Goal: Transaction & Acquisition: Purchase product/service

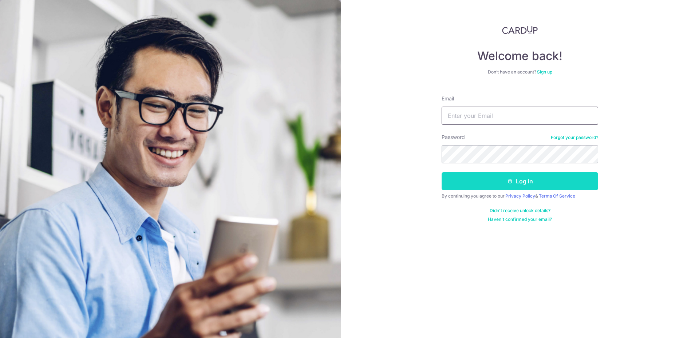
type input "[DATE][EMAIL_ADDRESS][DOMAIN_NAME]"
click at [476, 185] on button "Log in" at bounding box center [519, 181] width 156 height 18
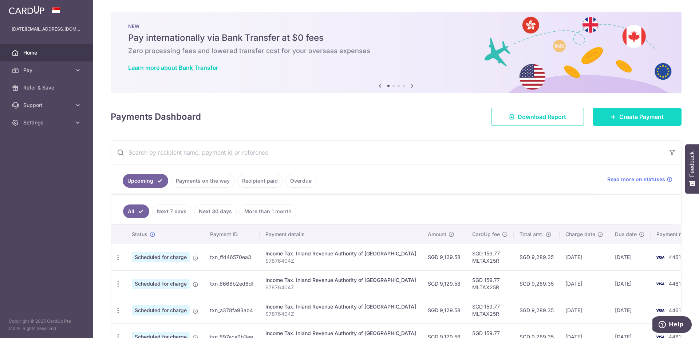
click at [644, 113] on span "Create Payment" at bounding box center [641, 116] width 44 height 9
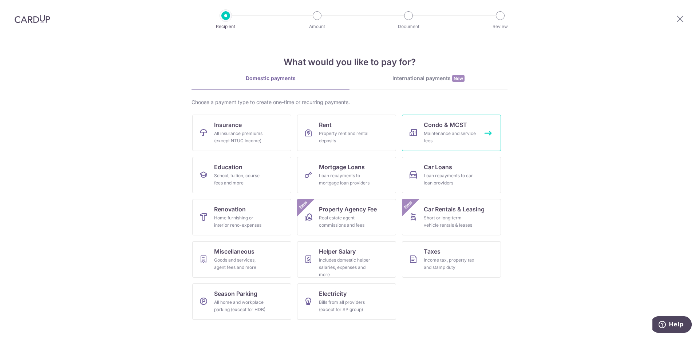
click at [445, 125] on span "Condo & MCST" at bounding box center [444, 124] width 43 height 9
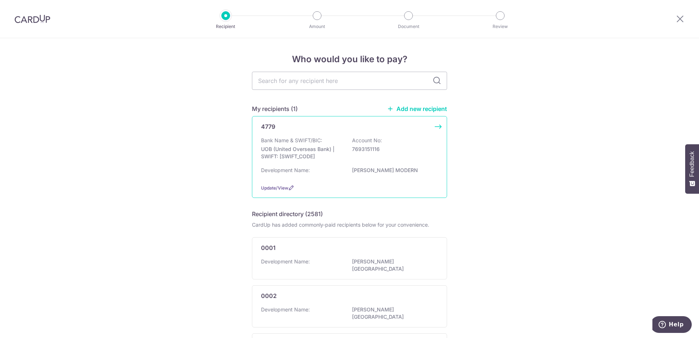
scroll to position [36, 0]
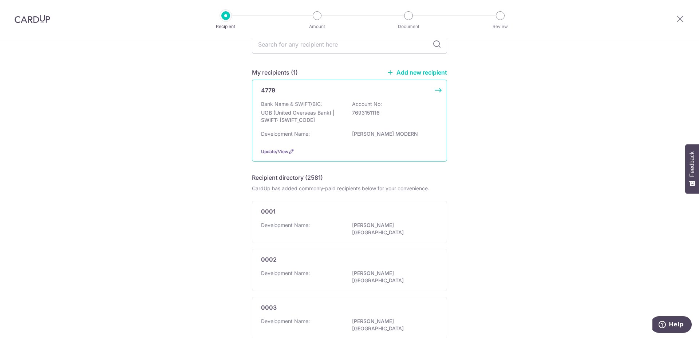
click at [310, 127] on div "Bank Name & SWIFT/BIC: UOB (United Overseas Bank) | SWIFT: UOVBSGSGXXX Account …" at bounding box center [349, 113] width 177 height 27
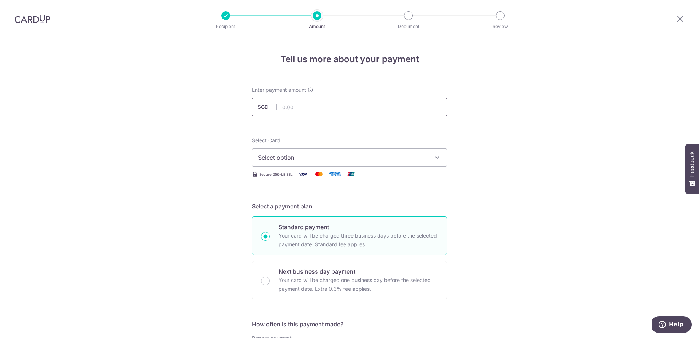
click at [304, 112] on input "text" at bounding box center [349, 107] width 195 height 18
type input "1,716.75"
click at [343, 155] on span "Select option" at bounding box center [343, 157] width 170 height 9
click at [339, 208] on span "**** 4461" at bounding box center [349, 209] width 183 height 9
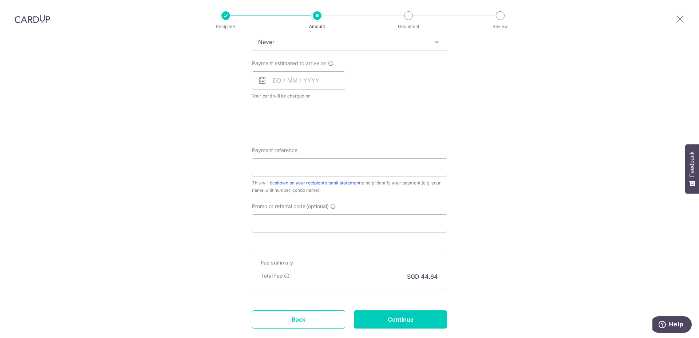
scroll to position [327, 0]
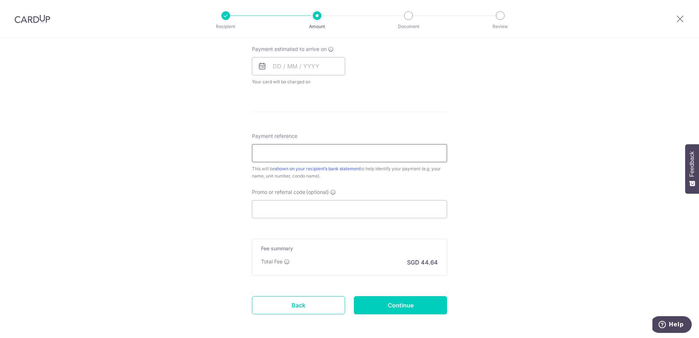
click at [355, 153] on input "Payment reference" at bounding box center [349, 153] width 195 height 18
type input "MM0110"
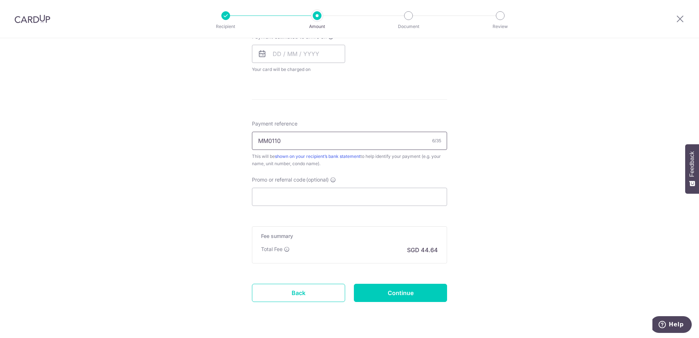
scroll to position [358, 0]
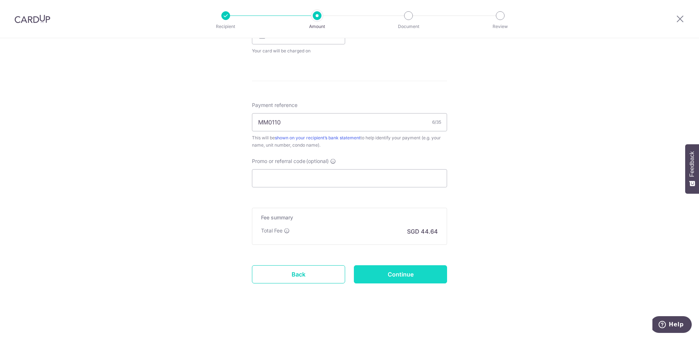
click at [400, 274] on input "Continue" at bounding box center [400, 274] width 93 height 18
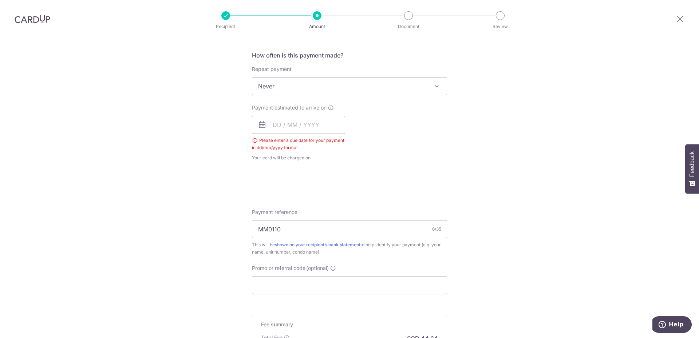
scroll to position [258, 0]
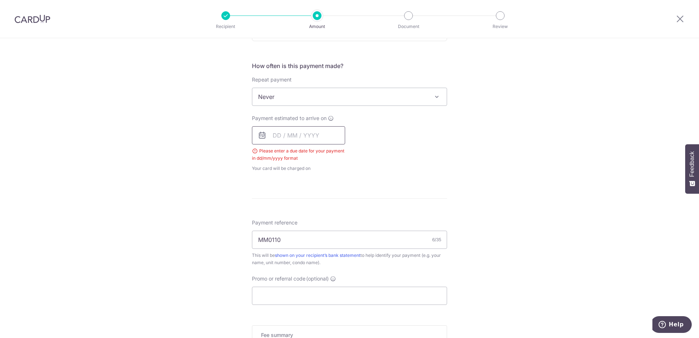
click at [298, 140] on input "text" at bounding box center [298, 135] width 93 height 18
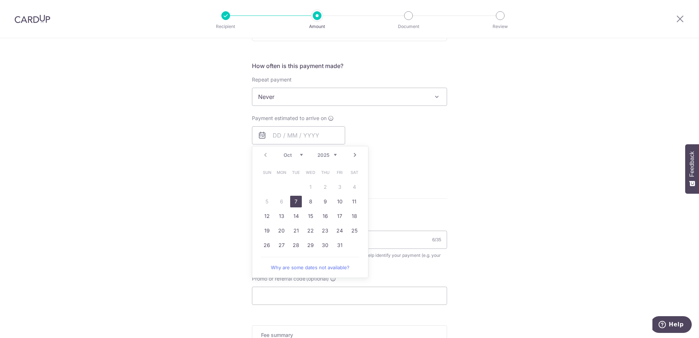
click at [431, 121] on div "Payment estimated to arrive on Prev Next Oct Nov Dec 2025 2026 2027 2028 2029 2…" at bounding box center [349, 143] width 204 height 57
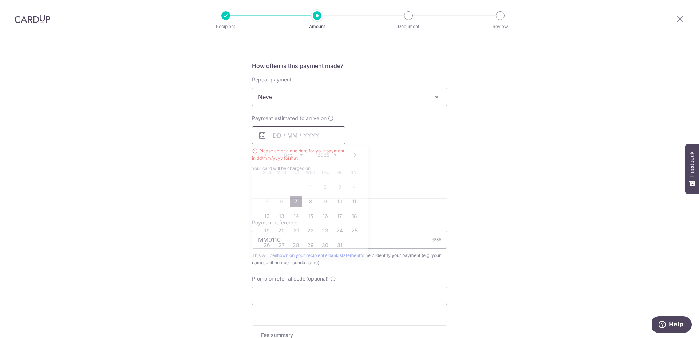
click at [302, 138] on input "text" at bounding box center [298, 135] width 93 height 18
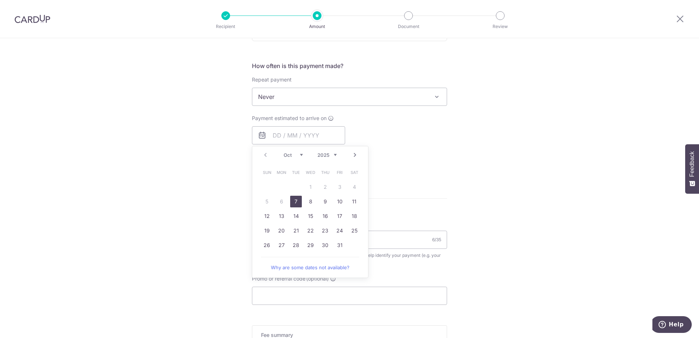
click at [295, 204] on link "7" at bounding box center [296, 202] width 12 height 12
type input "[DATE]"
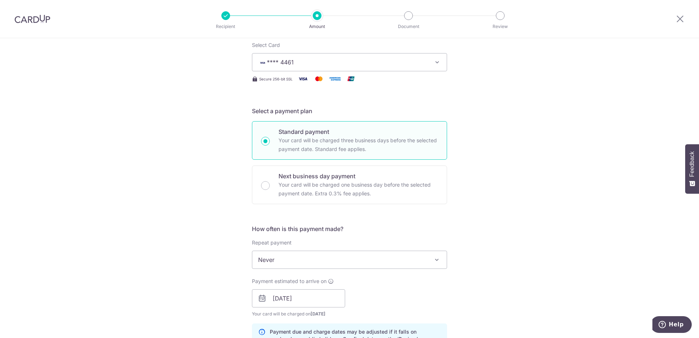
scroll to position [73, 0]
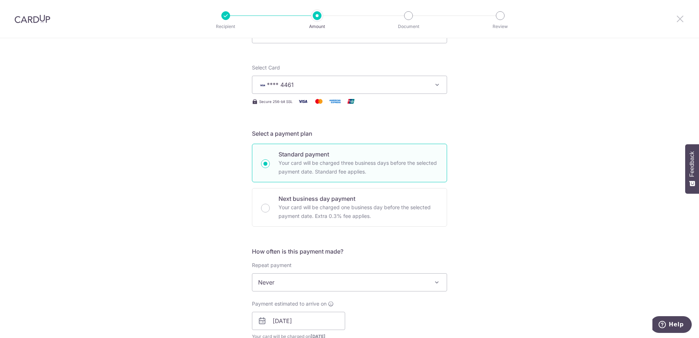
click at [680, 20] on icon at bounding box center [679, 18] width 9 height 9
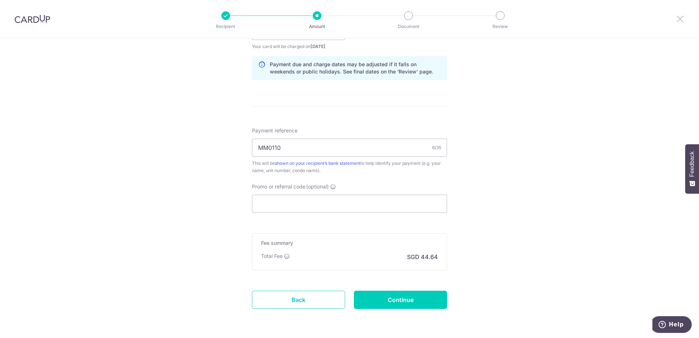
scroll to position [364, 0]
click at [425, 298] on input "Continue" at bounding box center [400, 299] width 93 height 18
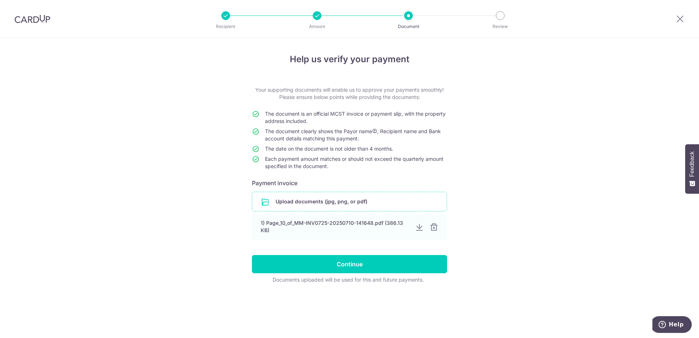
click at [346, 199] on input "file" at bounding box center [349, 201] width 194 height 19
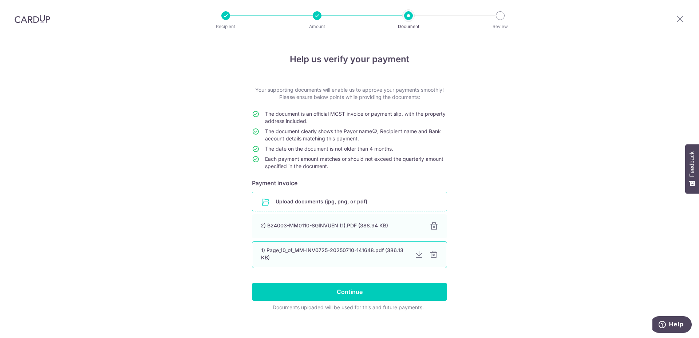
click at [432, 255] on div at bounding box center [433, 254] width 9 height 9
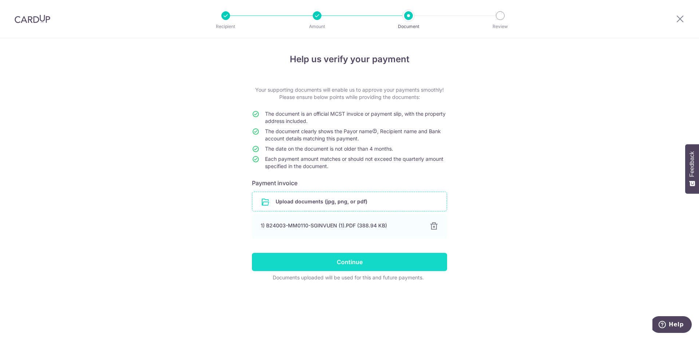
click at [426, 257] on input "Continue" at bounding box center [349, 262] width 195 height 18
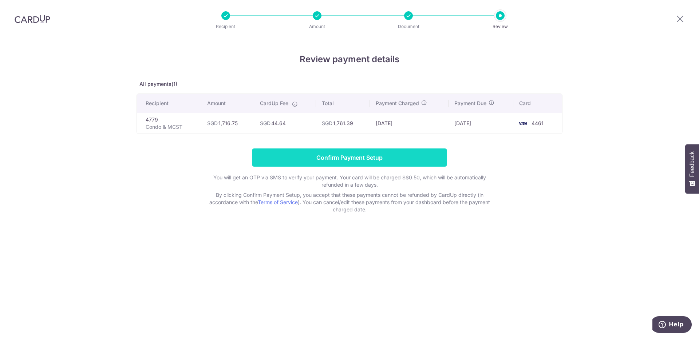
click at [356, 163] on input "Confirm Payment Setup" at bounding box center [349, 157] width 195 height 18
